Goal: Information Seeking & Learning: Learn about a topic

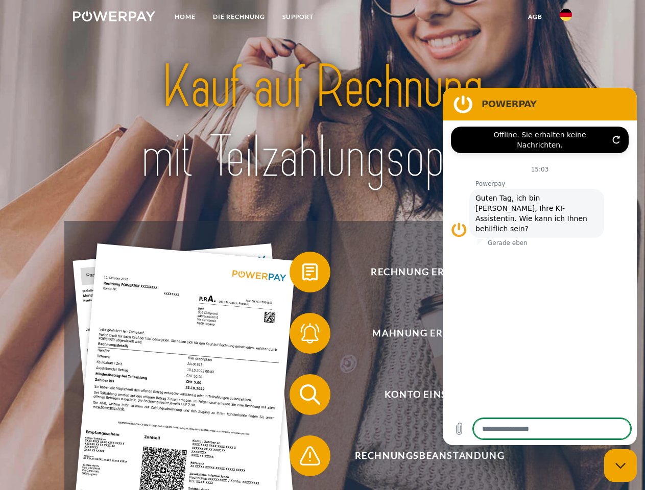
click at [114, 18] on img at bounding box center [114, 16] width 82 height 10
click at [565, 18] on img at bounding box center [565, 15] width 12 height 12
click at [534, 17] on link "agb" at bounding box center [535, 17] width 32 height 18
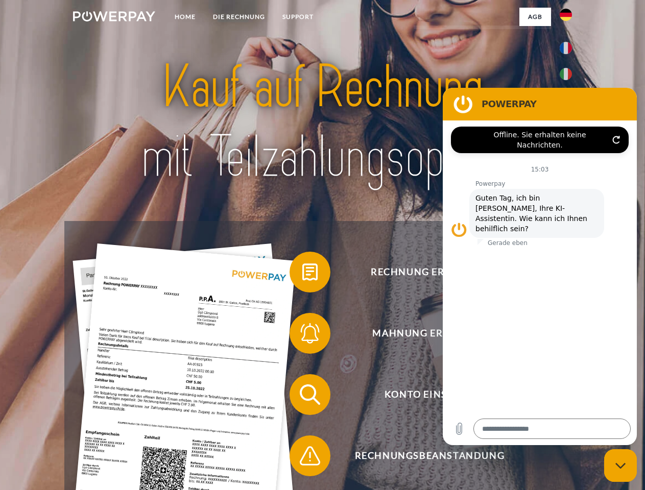
click at [302, 274] on span at bounding box center [294, 271] width 51 height 51
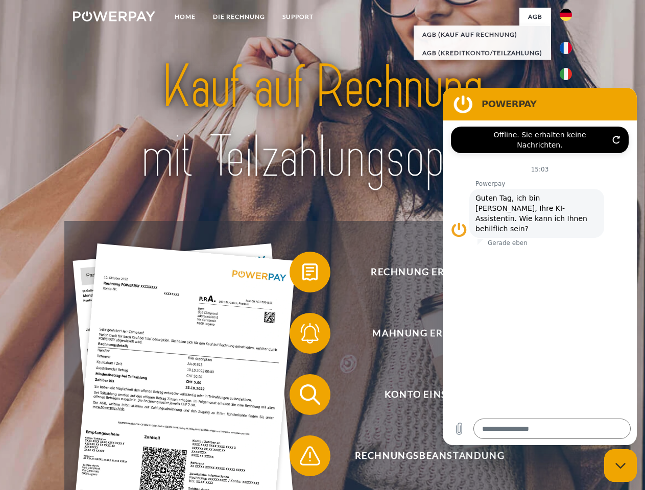
click at [302, 335] on span at bounding box center [294, 333] width 51 height 51
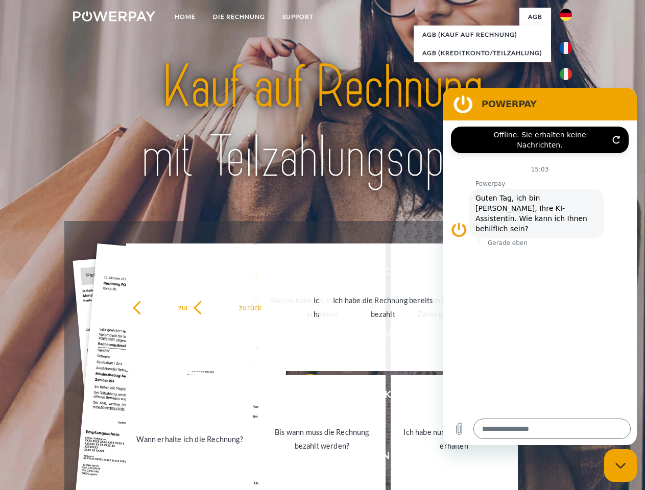
click at [302, 397] on link "Bis wann muss die Rechnung bezahlt werden?" at bounding box center [321, 439] width 127 height 128
click at [302, 458] on span at bounding box center [294, 455] width 51 height 51
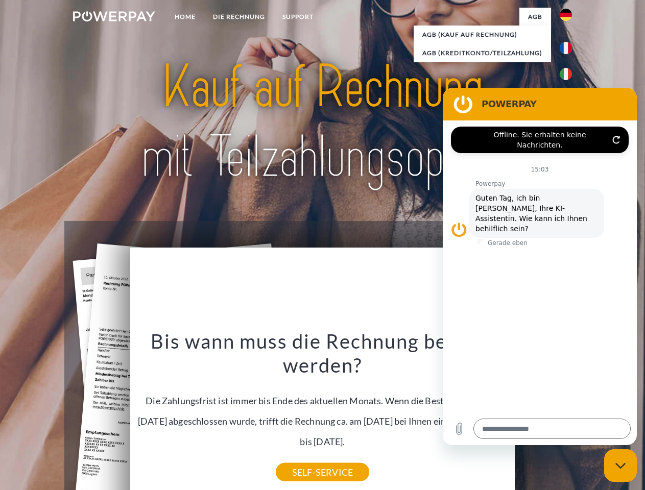
click at [620, 465] on icon "Messaging-Fenster schließen" at bounding box center [620, 465] width 11 height 7
type textarea "*"
